Goal: Navigation & Orientation: Find specific page/section

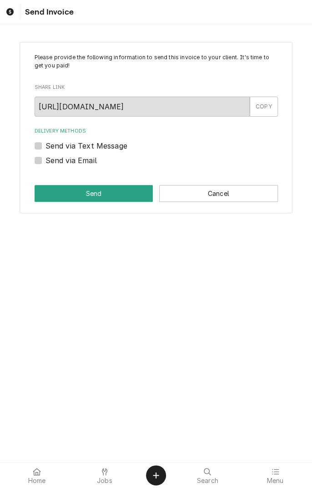
click at [99, 473] on div at bounding box center [104, 471] width 11 height 11
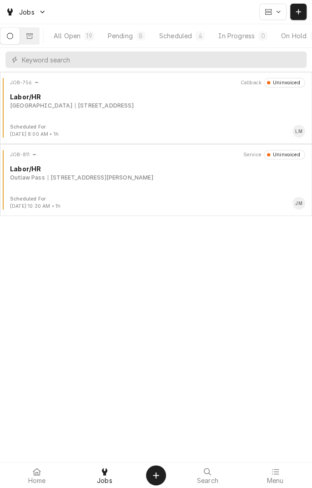
click at [189, 36] on div "Scheduled" at bounding box center [175, 36] width 33 height 10
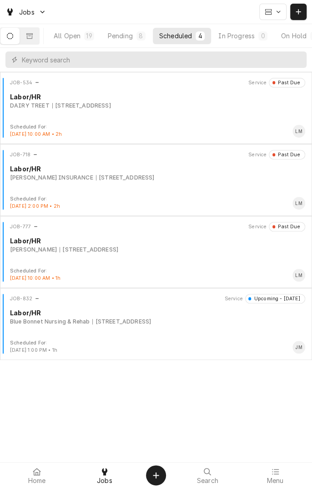
click at [224, 321] on div "Blue Bonnet Nursing & Rehab 696 FM 99, Karnes City, TX 78118" at bounding box center [157, 321] width 295 height 8
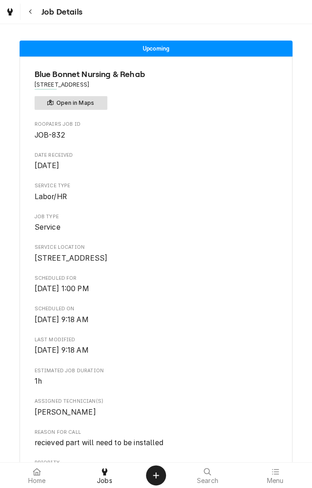
click at [94, 100] on button "Open in Maps" at bounding box center [71, 103] width 73 height 14
click at [99, 103] on button "Open in Maps" at bounding box center [71, 103] width 73 height 14
